Goal: Task Accomplishment & Management: Use online tool/utility

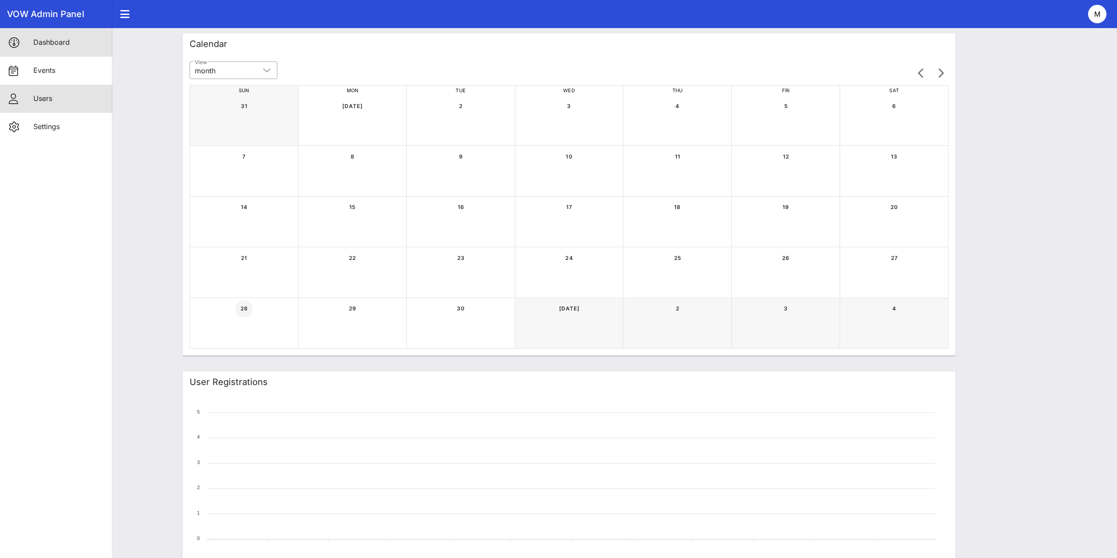
click at [38, 108] on div "Users" at bounding box center [69, 98] width 72 height 19
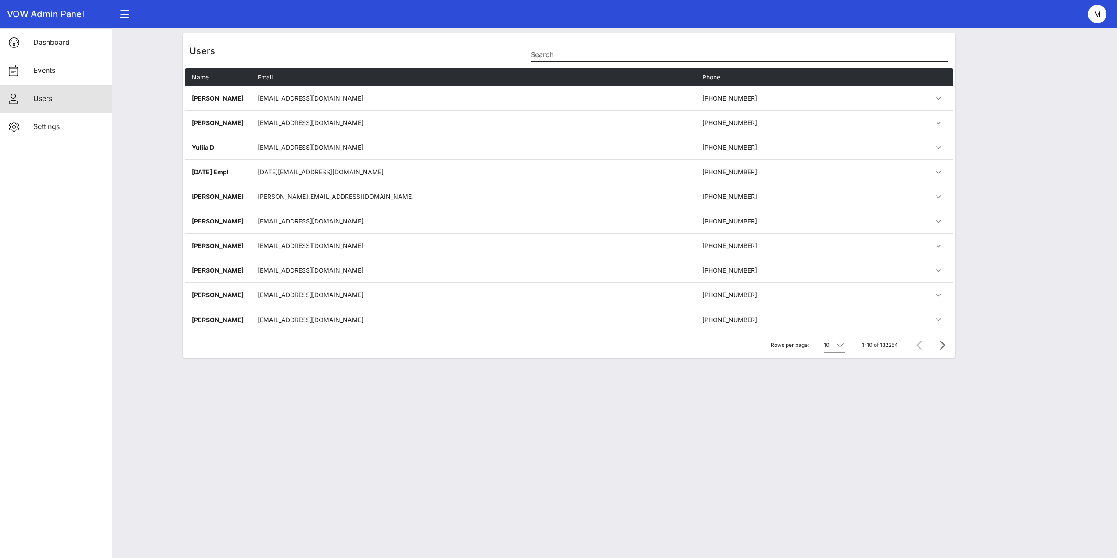
click at [572, 58] on input "Search" at bounding box center [740, 54] width 418 height 14
paste input "[PERSON_NAME][EMAIL_ADDRESS][DOMAIN_NAME]"
click at [535, 54] on input "[PERSON_NAME][EMAIL_ADDRESS][DOMAIN_NAME]" at bounding box center [740, 54] width 418 height 14
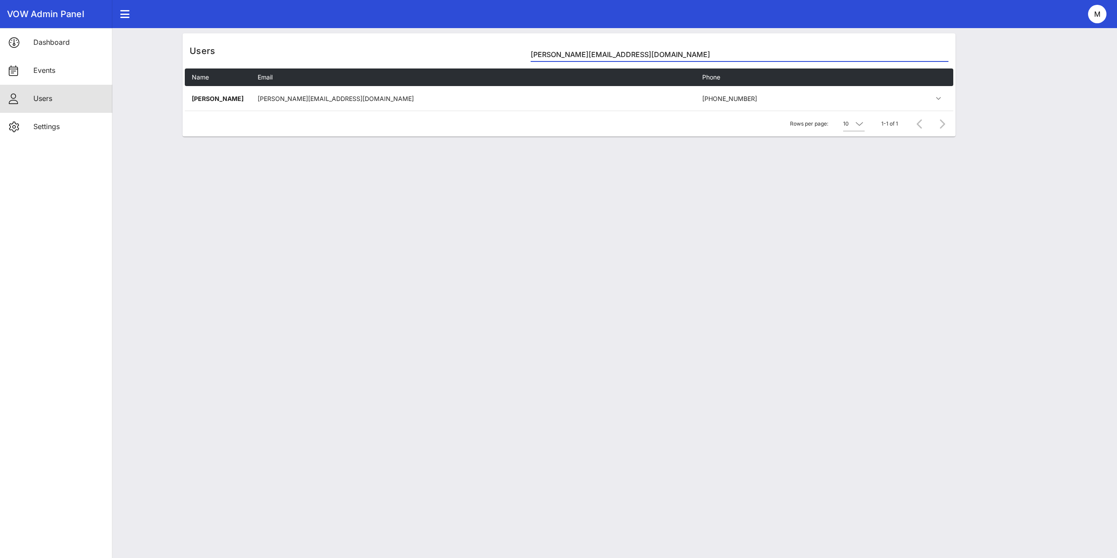
click at [539, 54] on input "[PERSON_NAME][EMAIL_ADDRESS][DOMAIN_NAME]" at bounding box center [740, 54] width 418 height 14
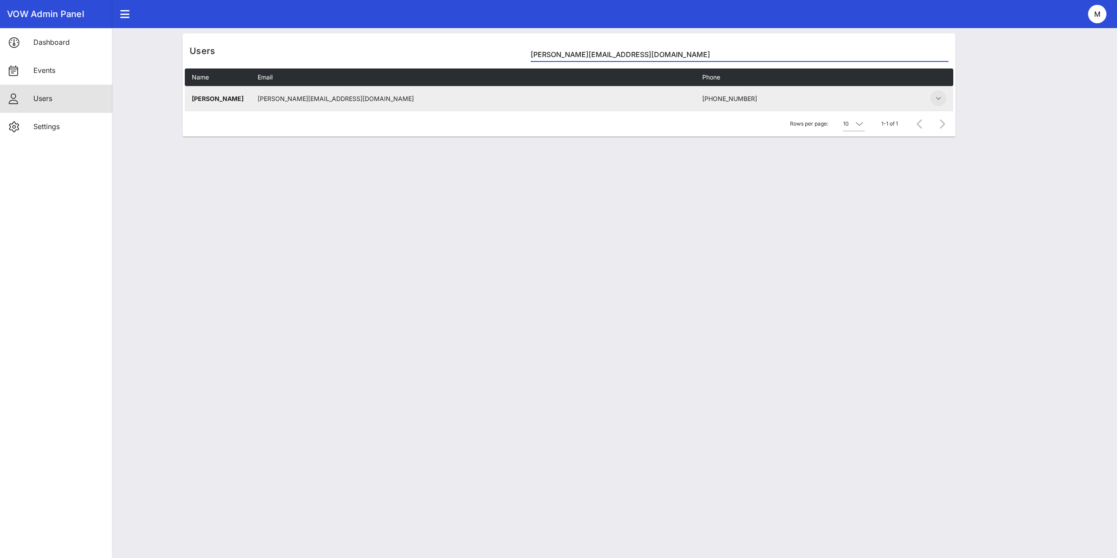
type input "[PERSON_NAME][EMAIL_ADDRESS][DOMAIN_NAME]"
click at [940, 97] on icon "button" at bounding box center [938, 98] width 11 height 11
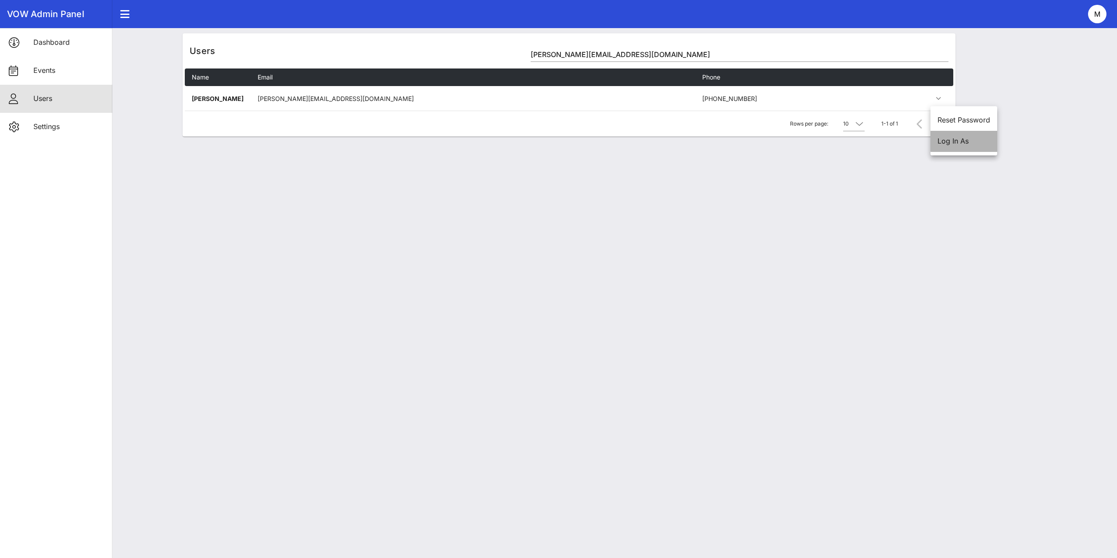
click at [949, 141] on div "Log In As" at bounding box center [963, 141] width 53 height 8
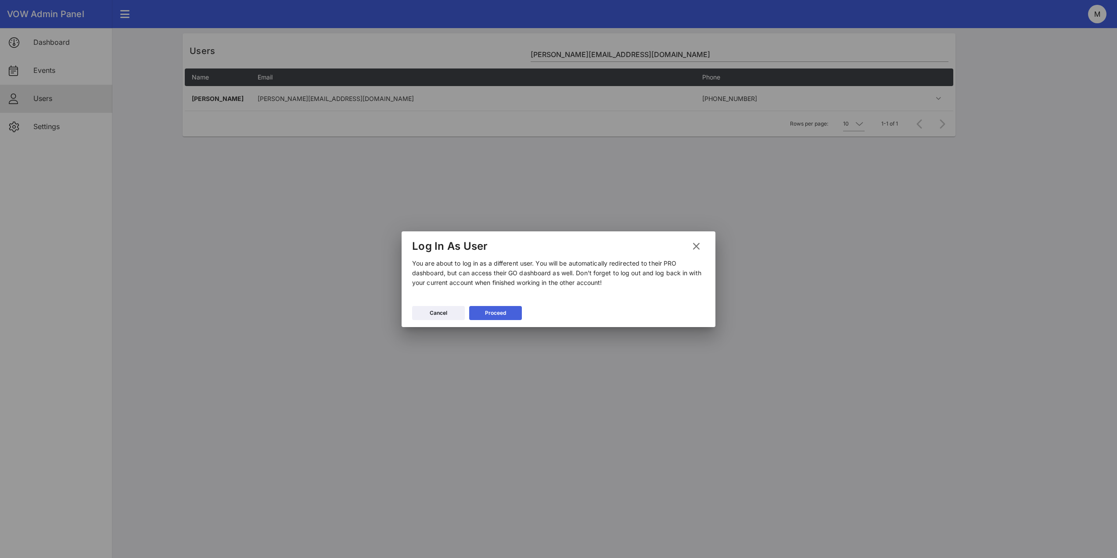
click at [478, 314] on button "Proceed" at bounding box center [495, 313] width 53 height 14
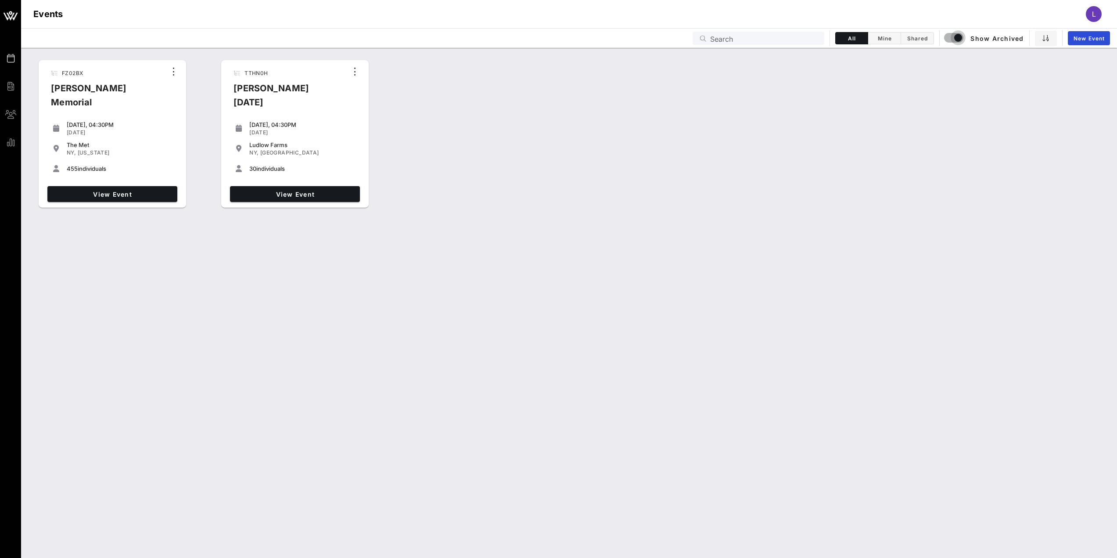
click at [403, 368] on div "FZ02BX [PERSON_NAME] Memorial [DATE], 04:30PM [DATE] The Met [GEOGRAPHIC_DATA],…" at bounding box center [569, 303] width 1096 height 510
